Goal: Task Accomplishment & Management: Manage account settings

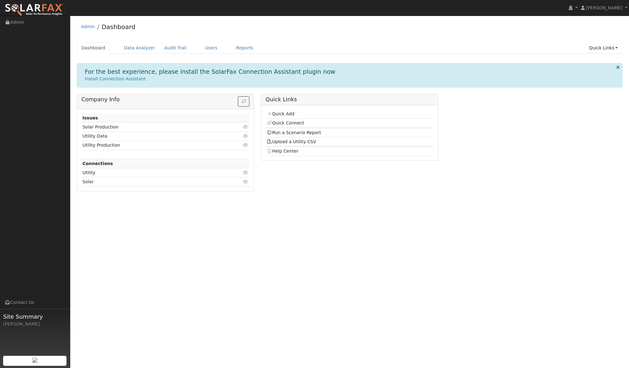
click at [57, 85] on ul "Navigation Admin Links Contact Us Site Summary Austin Livingston" at bounding box center [35, 200] width 70 height 368
click at [91, 50] on link "Dashboard" at bounding box center [93, 48] width 33 height 12
click at [205, 45] on link "Users" at bounding box center [211, 48] width 22 height 12
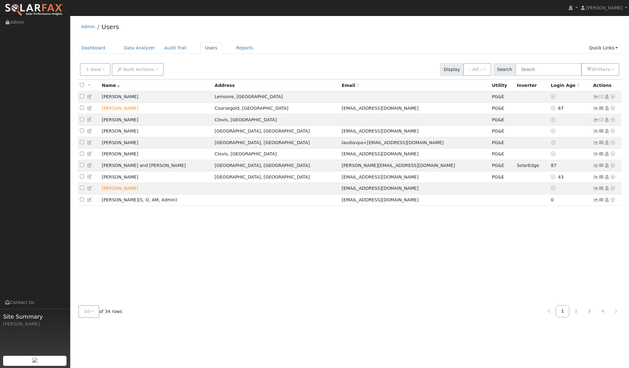
click at [211, 234] on div "All None All on page None on page Name Address Email Utility Inverter Login Age…" at bounding box center [350, 189] width 546 height 220
click at [87, 312] on span "10" at bounding box center [87, 311] width 6 height 5
click at [103, 296] on link "100" at bounding box center [100, 297] width 43 height 9
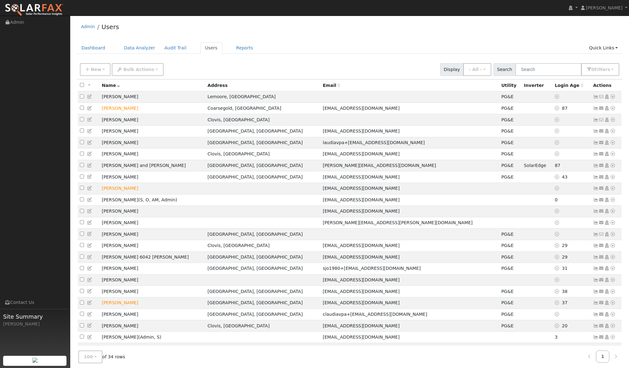
click at [309, 62] on div "New Add User Quick Add Quick Connect Quick Convert Lead Bulk Actions Send Email…" at bounding box center [350, 68] width 542 height 15
click at [231, 65] on div "New Add User Quick Add Quick Connect Quick Convert Lead Bulk Actions Send Email…" at bounding box center [350, 68] width 542 height 15
click at [208, 67] on div "New Add User Quick Add Quick Connect Quick Convert Lead Bulk Actions Send Email…" at bounding box center [350, 68] width 542 height 15
click at [237, 65] on div "New Add User Quick Add Quick Connect Quick Convert Lead Bulk Actions Send Email…" at bounding box center [350, 68] width 542 height 15
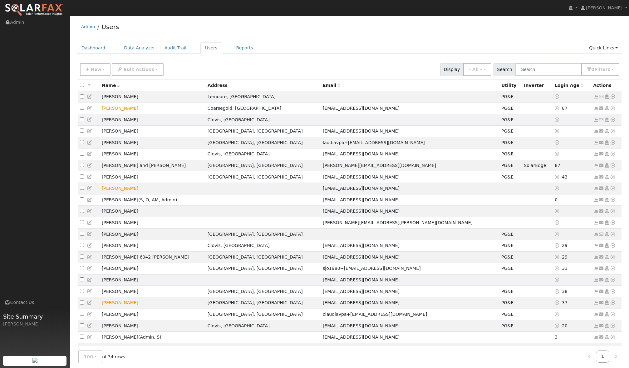
click at [237, 65] on div "New Add User Quick Add Quick Connect Quick Convert Lead Bulk Actions Send Email…" at bounding box center [350, 68] width 542 height 15
click at [181, 70] on div "New Add User Quick Add Quick Connect Quick Convert Lead Bulk Actions Send Email…" at bounding box center [350, 68] width 542 height 15
click at [163, 68] on div "New Add User Quick Add Quick Connect Quick Convert Lead Bulk Actions Send Email…" at bounding box center [350, 68] width 542 height 15
click at [205, 68] on div "New Add User Quick Add Quick Connect Quick Convert Lead Bulk Actions Send Email…" at bounding box center [350, 68] width 542 height 15
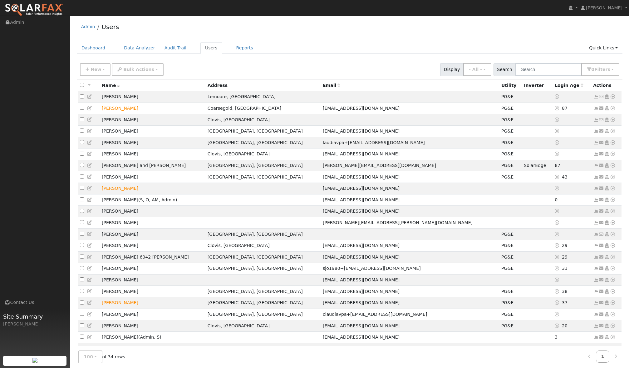
click at [245, 68] on div "New Add User Quick Add Quick Connect Quick Convert Lead Bulk Actions Send Email…" at bounding box center [350, 68] width 542 height 15
click at [166, 69] on div "New Add User Quick Add Quick Connect Quick Convert Lead Bulk Actions Send Email…" at bounding box center [350, 68] width 542 height 15
click at [167, 67] on div "New Add User Quick Add Quick Connect Quick Convert Lead Bulk Actions Send Email…" at bounding box center [350, 68] width 542 height 15
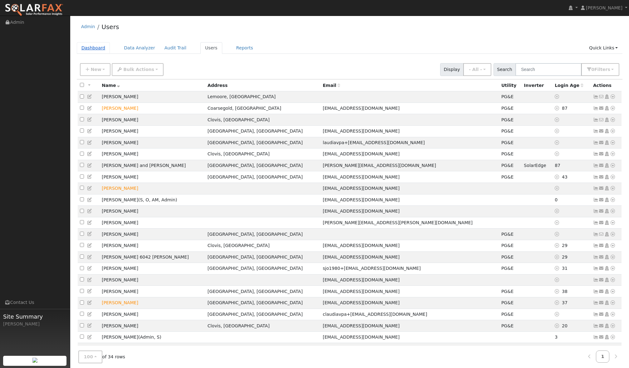
click at [95, 45] on link "Dashboard" at bounding box center [93, 48] width 33 height 12
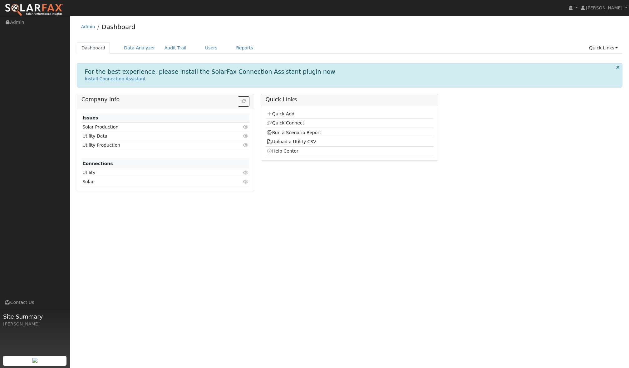
click at [284, 112] on link "Quick Add" at bounding box center [281, 113] width 28 height 5
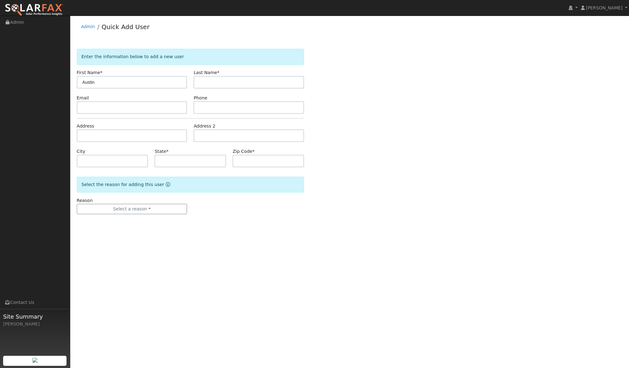
type input "Austin"
click at [105, 106] on input "text" at bounding box center [132, 107] width 111 height 12
type input "non13846@gmail.com"
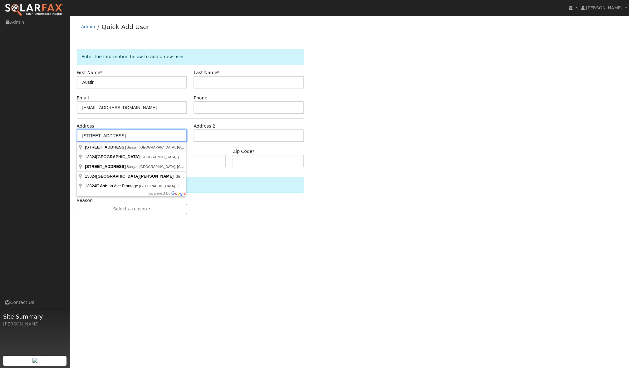
type input "13824 East Ashlan Avenue"
type input "Sanger"
type input "CA"
type input "93657"
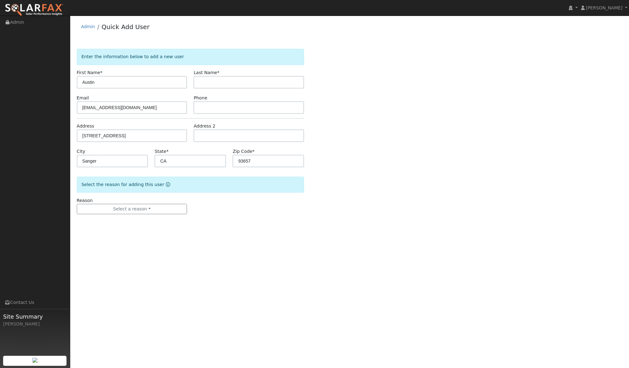
click at [269, 213] on div "Reason Select a reason New lead New customer adding solar New customer has solar" at bounding box center [190, 205] width 234 height 17
click at [134, 207] on button "Select a reason" at bounding box center [132, 209] width 111 height 11
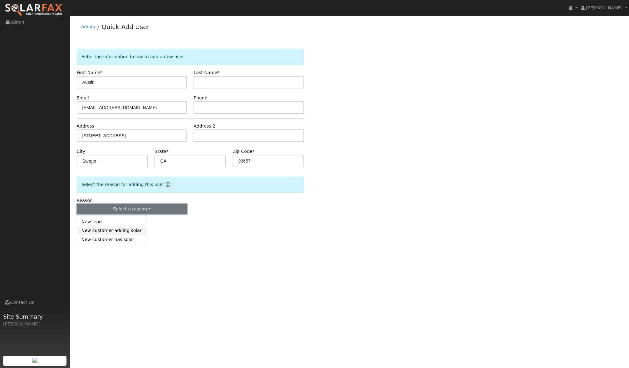
click at [100, 230] on link "New customer adding solar" at bounding box center [111, 230] width 69 height 9
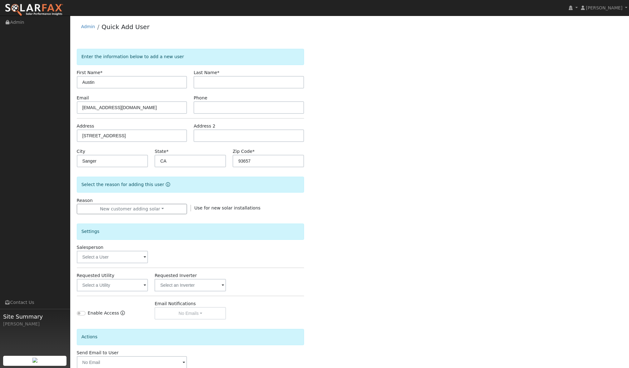
click at [258, 238] on div "Settings" at bounding box center [191, 231] width 228 height 16
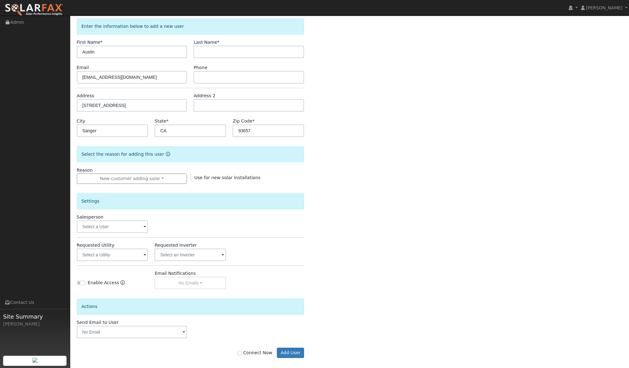
scroll to position [36, 0]
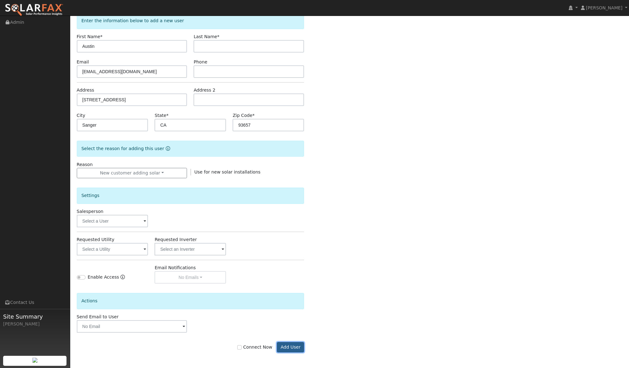
click at [291, 348] on button "Add User" at bounding box center [290, 347] width 27 height 11
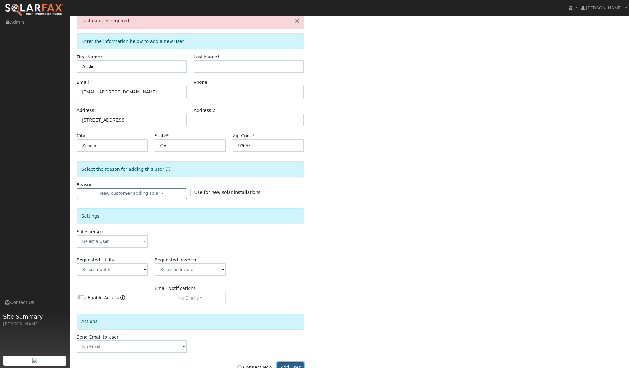
scroll to position [0, 0]
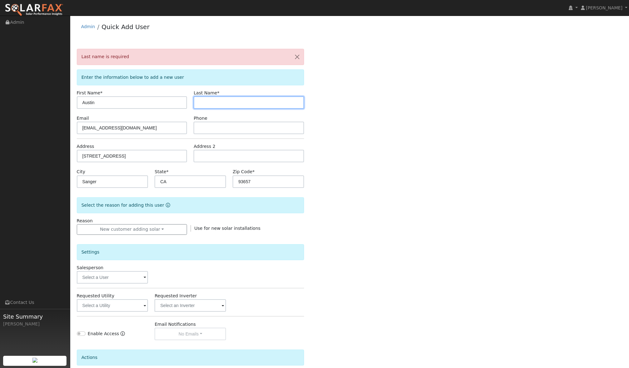
click at [225, 100] on input "text" at bounding box center [249, 102] width 111 height 12
type input "Herzog"
click at [345, 146] on div "Last name is required Enter the information below to add a new user First Name …" at bounding box center [350, 235] width 546 height 372
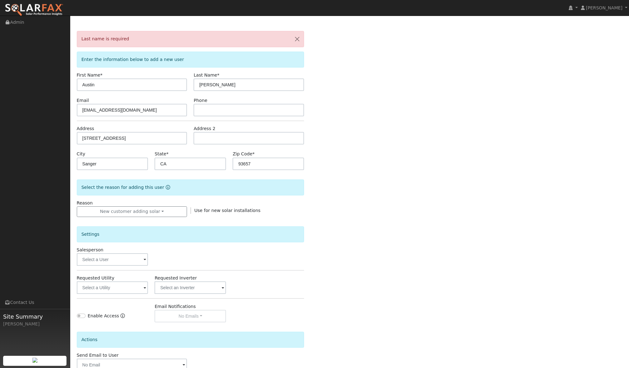
scroll to position [18, 0]
click at [205, 86] on input "Herzog" at bounding box center [249, 84] width 111 height 12
click at [361, 125] on div "Last name is required Enter the information below to add a new user First Name …" at bounding box center [350, 217] width 546 height 372
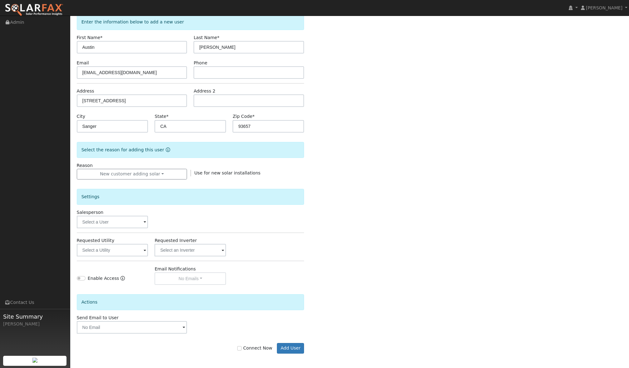
scroll to position [57, 0]
click at [288, 347] on button "Add User" at bounding box center [290, 346] width 27 height 11
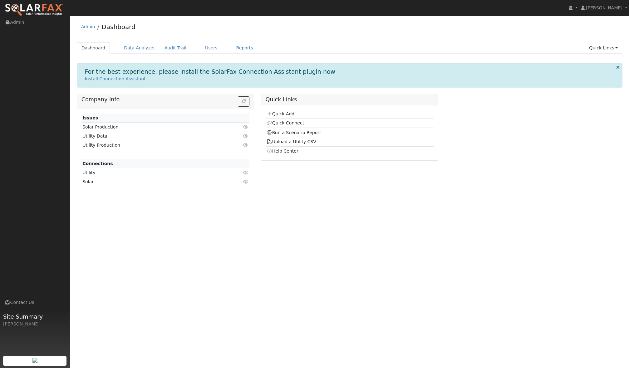
click at [290, 158] on div "Quick Add Quick Connect Run a Scenario Report Upload a Utility CSV Help Center" at bounding box center [349, 132] width 177 height 55
click at [280, 123] on link "Quick Connect" at bounding box center [285, 122] width 37 height 5
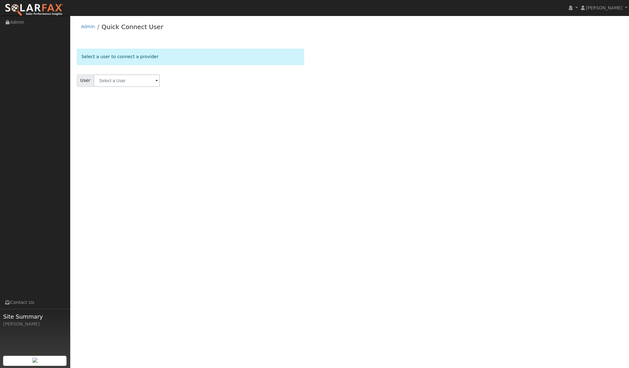
click at [156, 78] on span at bounding box center [157, 80] width 2 height 7
click at [140, 147] on div "User Profile First name Last name Email Email Notifications No Emails No Emails…" at bounding box center [349, 192] width 559 height 352
click at [87, 26] on link "Admin" at bounding box center [88, 26] width 14 height 5
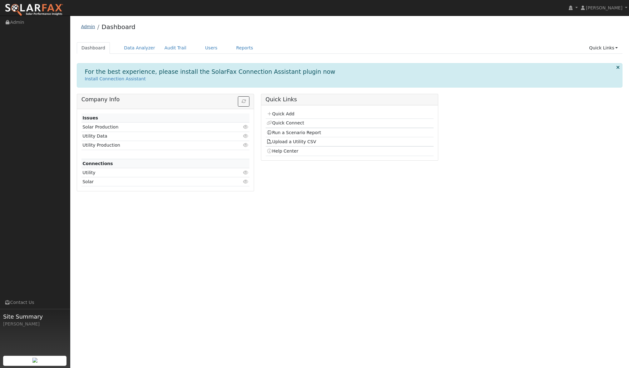
click at [88, 28] on link "Admin" at bounding box center [88, 26] width 14 height 5
click at [204, 48] on link "Users" at bounding box center [211, 48] width 22 height 12
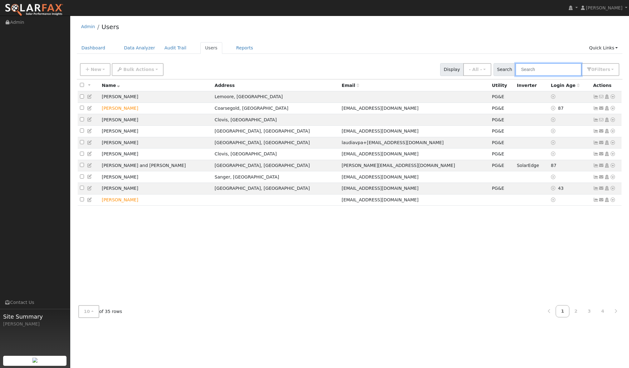
click at [554, 69] on input "text" at bounding box center [549, 69] width 66 height 13
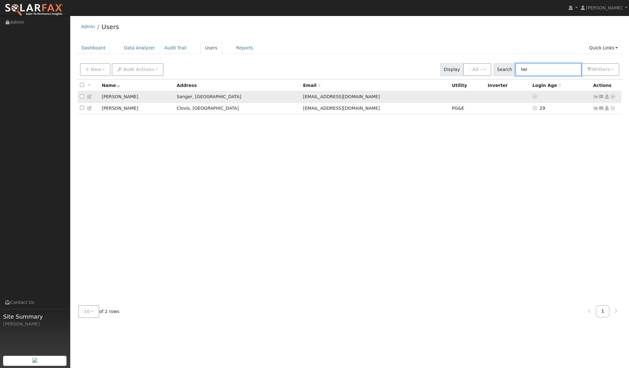
type input "her"
click at [597, 97] on icon at bounding box center [596, 96] width 6 height 4
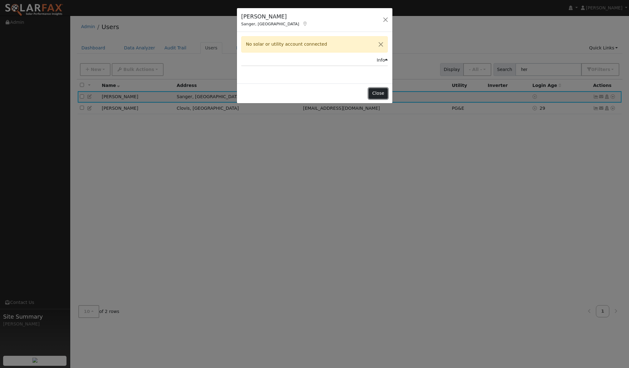
click at [380, 91] on button "Close" at bounding box center [378, 93] width 19 height 11
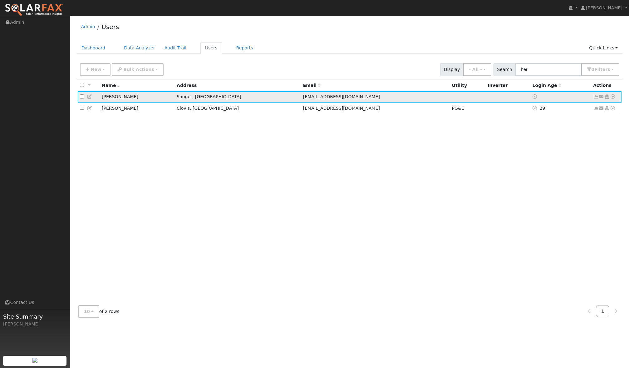
click at [612, 97] on icon at bounding box center [613, 96] width 6 height 4
click at [552, 145] on link "Utility" at bounding box center [547, 144] width 43 height 9
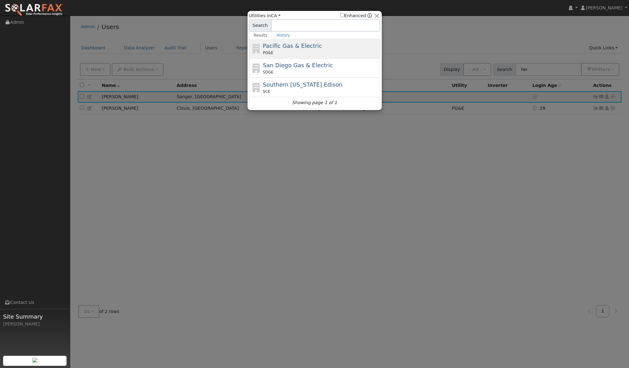
click at [292, 48] on span "Pacific Gas & Electric" at bounding box center [292, 45] width 59 height 7
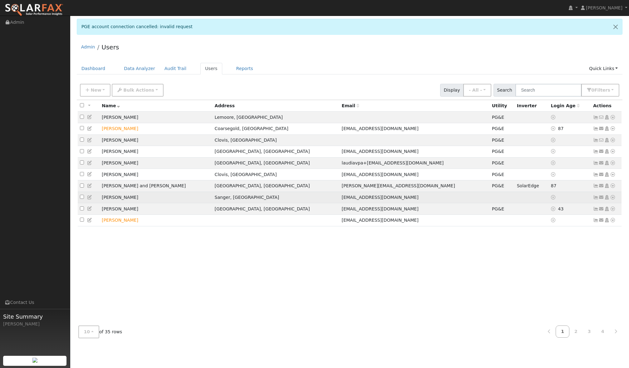
click at [597, 199] on icon at bounding box center [596, 197] width 6 height 4
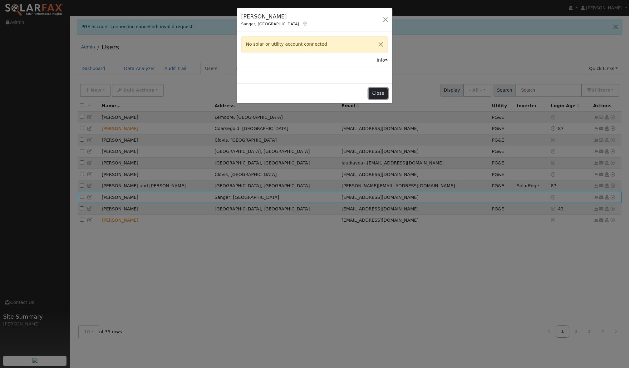
click at [379, 96] on button "Close" at bounding box center [378, 93] width 19 height 11
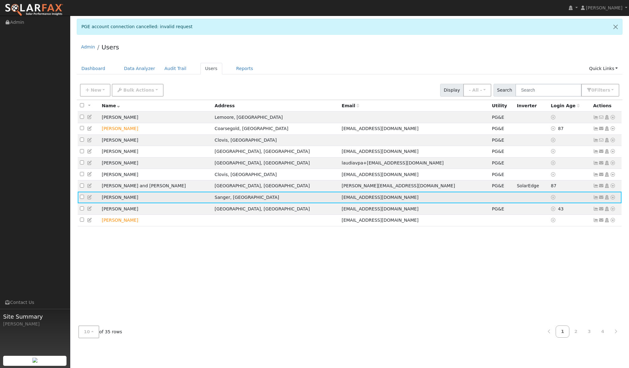
click at [259, 197] on td "Sanger, [GEOGRAPHIC_DATA]" at bounding box center [276, 197] width 127 height 12
click at [570, 200] on td at bounding box center [570, 197] width 42 height 12
click at [612, 199] on icon at bounding box center [613, 197] width 6 height 4
click at [589, 211] on link "Data Analyzer" at bounding box center [592, 208] width 45 height 9
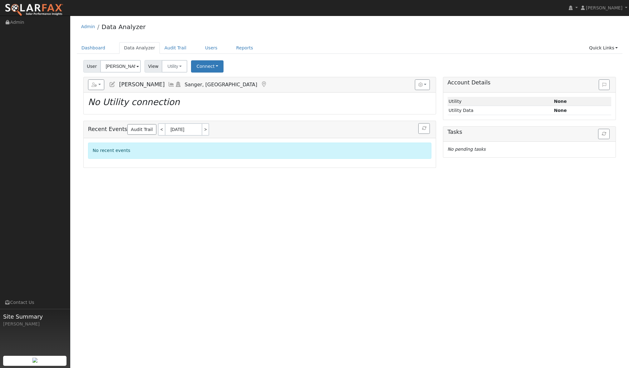
click at [452, 232] on div "User Profile First name Last name Email Email Notifications No Emails No Emails…" at bounding box center [349, 192] width 559 height 352
click at [203, 67] on button "Connect" at bounding box center [207, 66] width 32 height 12
click at [245, 63] on div "User [PERSON_NAME] Account Default Account Default Account [STREET_ADDRESS] Pri…" at bounding box center [349, 65] width 535 height 15
click at [234, 60] on div "User [PERSON_NAME] Account Default Account Default Account [STREET_ADDRESS] Pri…" at bounding box center [349, 65] width 535 height 15
click at [239, 61] on div "User [PERSON_NAME] Account Default Account Default Account [STREET_ADDRESS] Pri…" at bounding box center [349, 65] width 535 height 15
